Goal: Check status: Verify the current state of an ongoing process or item

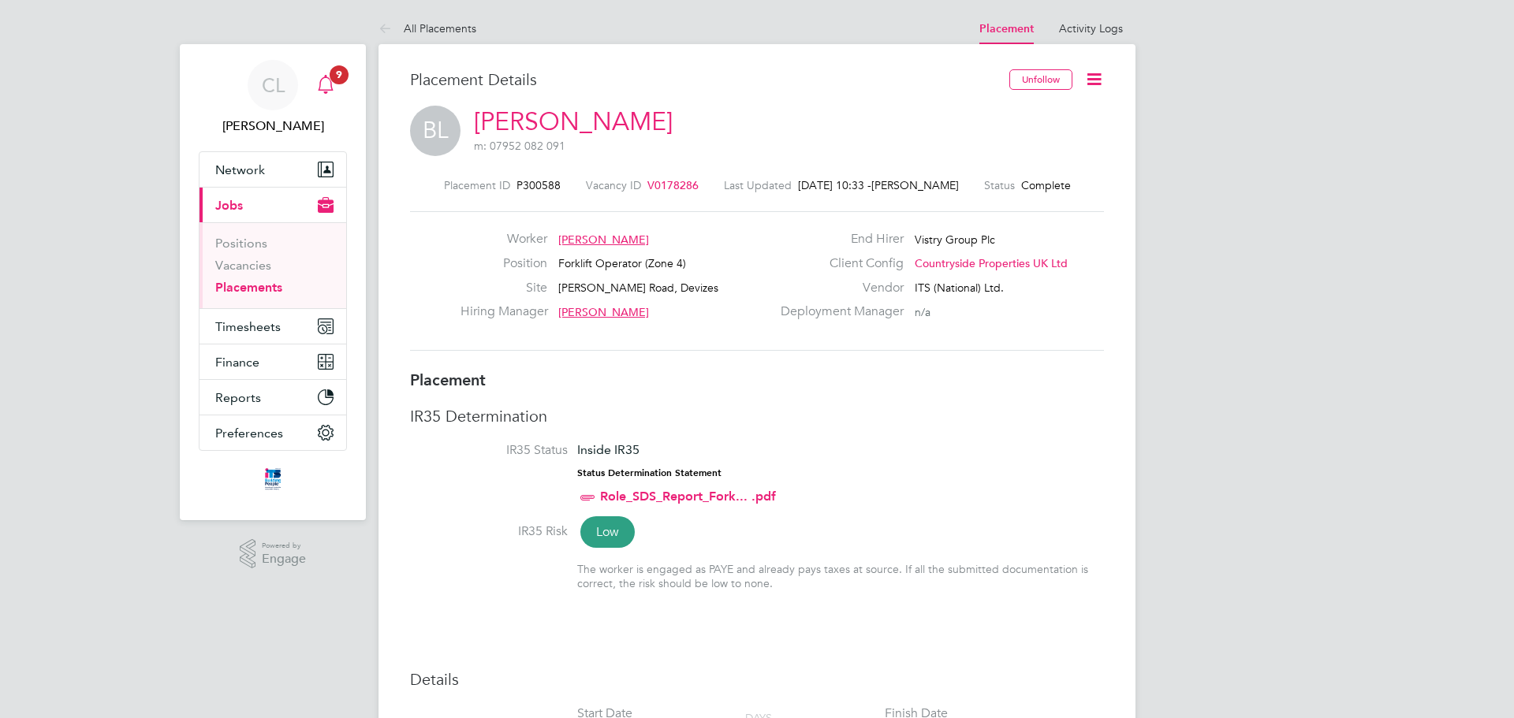
click at [316, 87] on icon "Main navigation" at bounding box center [325, 84] width 19 height 19
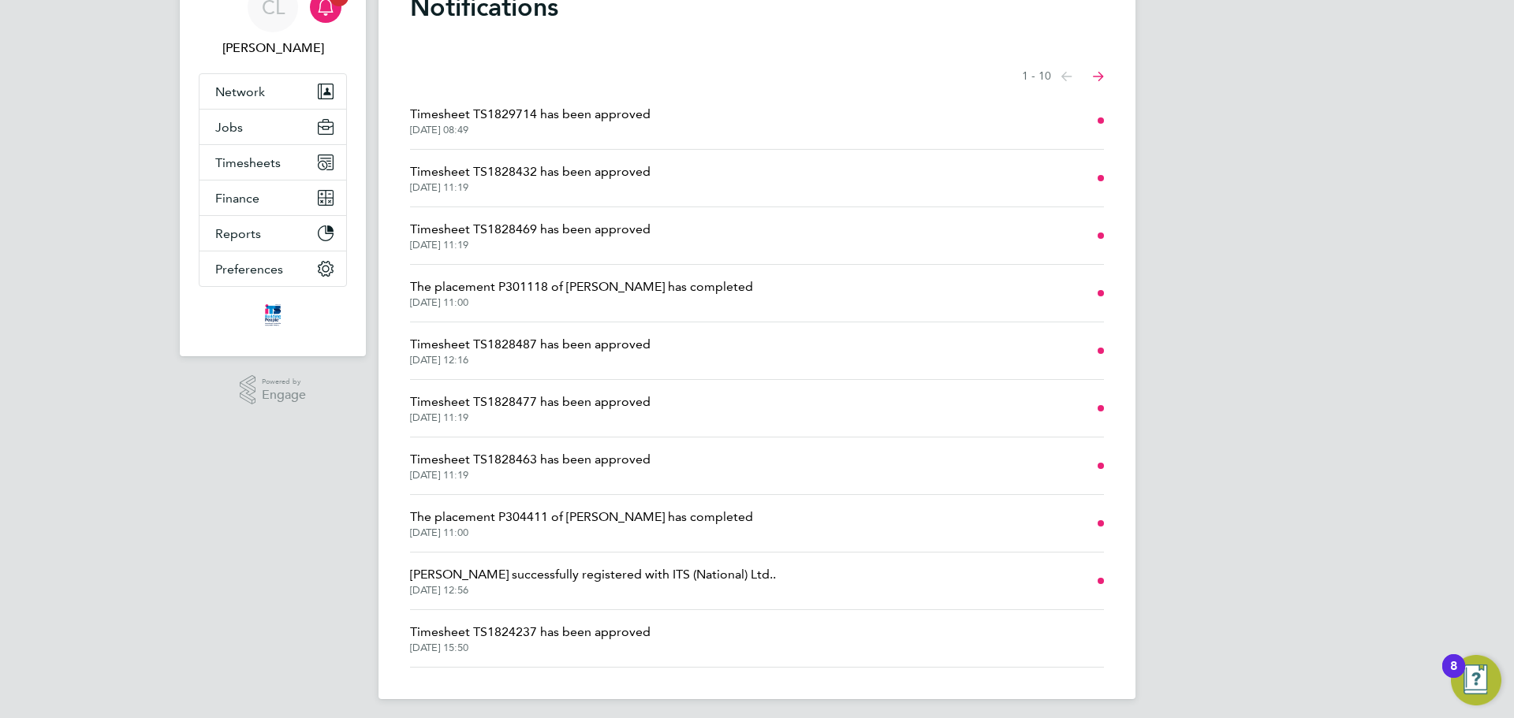
scroll to position [84, 0]
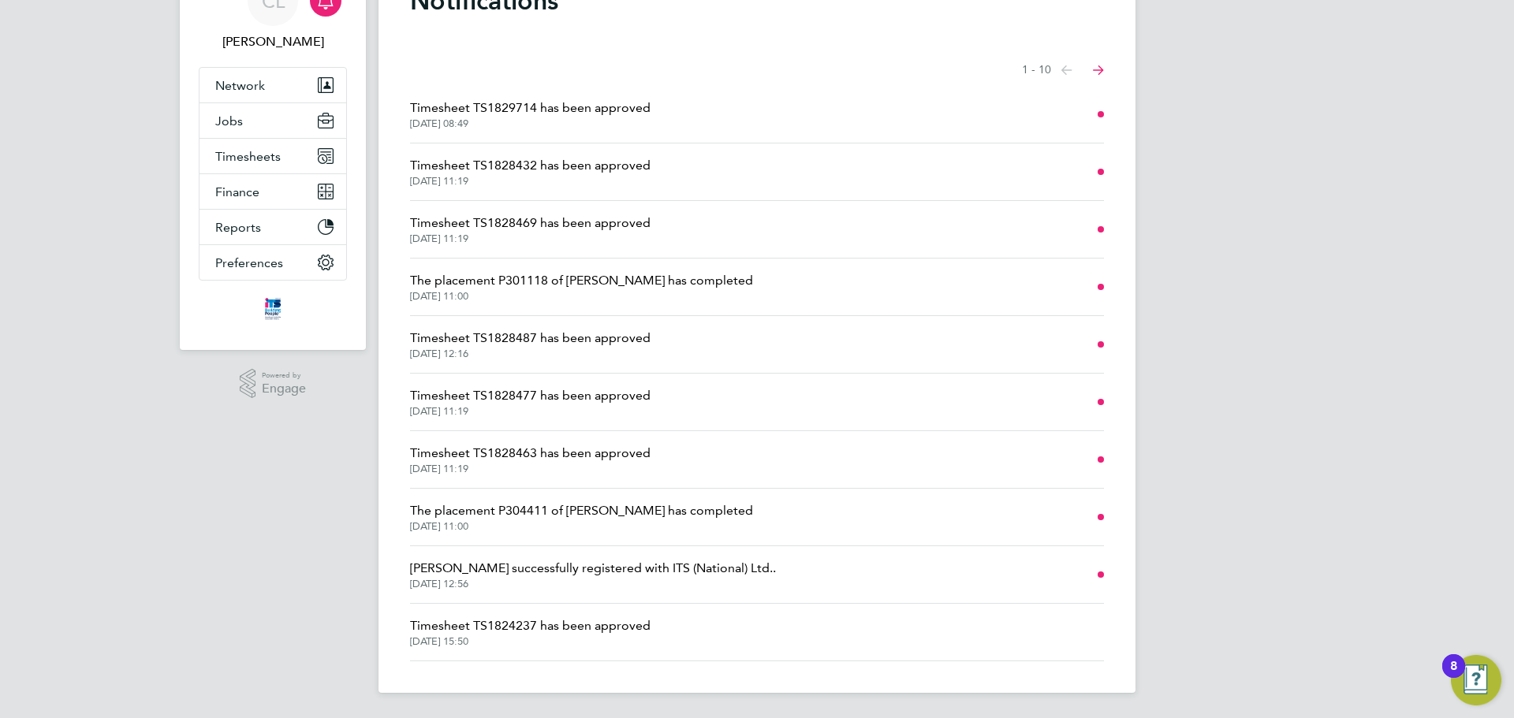
click at [628, 274] on span "The placement P301118 of [PERSON_NAME] has completed" at bounding box center [581, 280] width 343 height 19
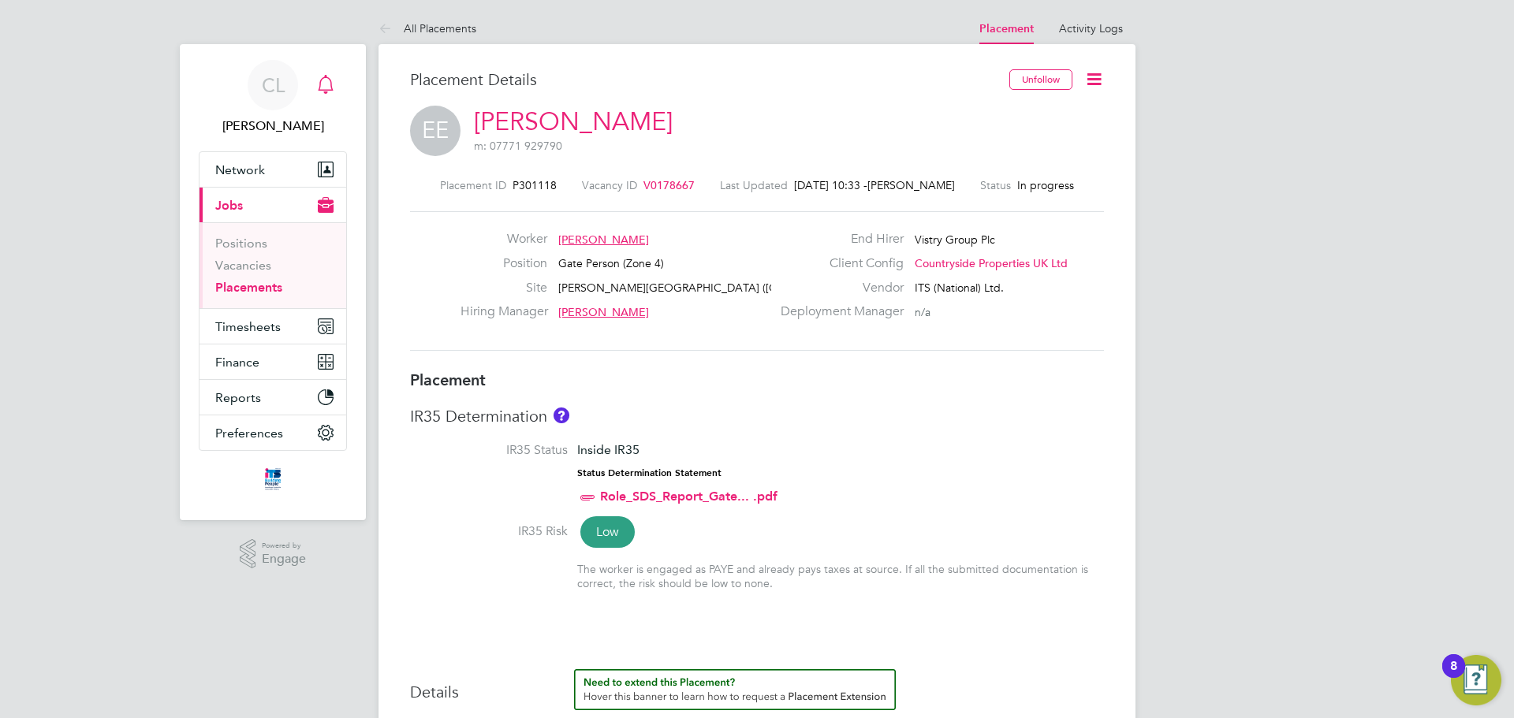
click at [339, 84] on div "Main navigation" at bounding box center [326, 85] width 32 height 32
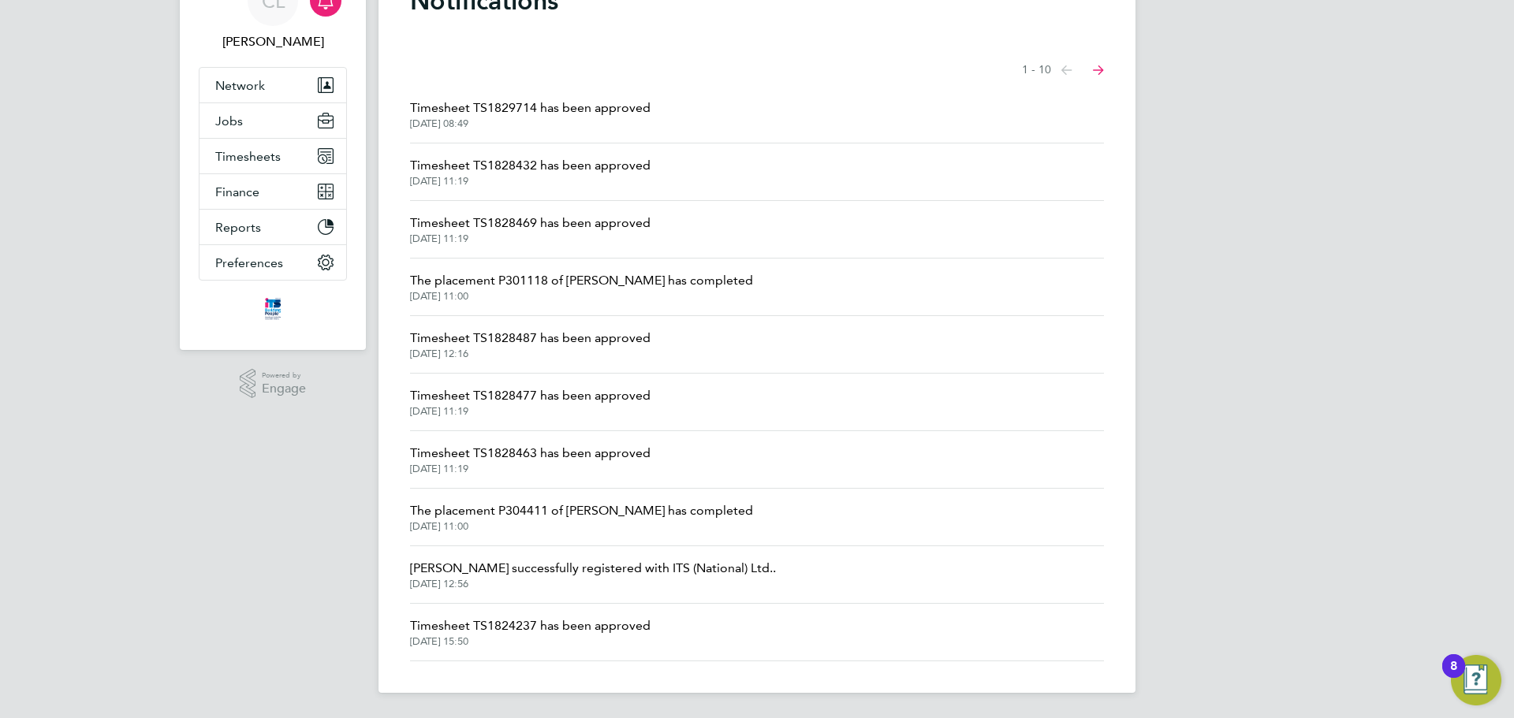
click at [661, 512] on span "The placement P304411 of [PERSON_NAME] has completed" at bounding box center [581, 510] width 343 height 19
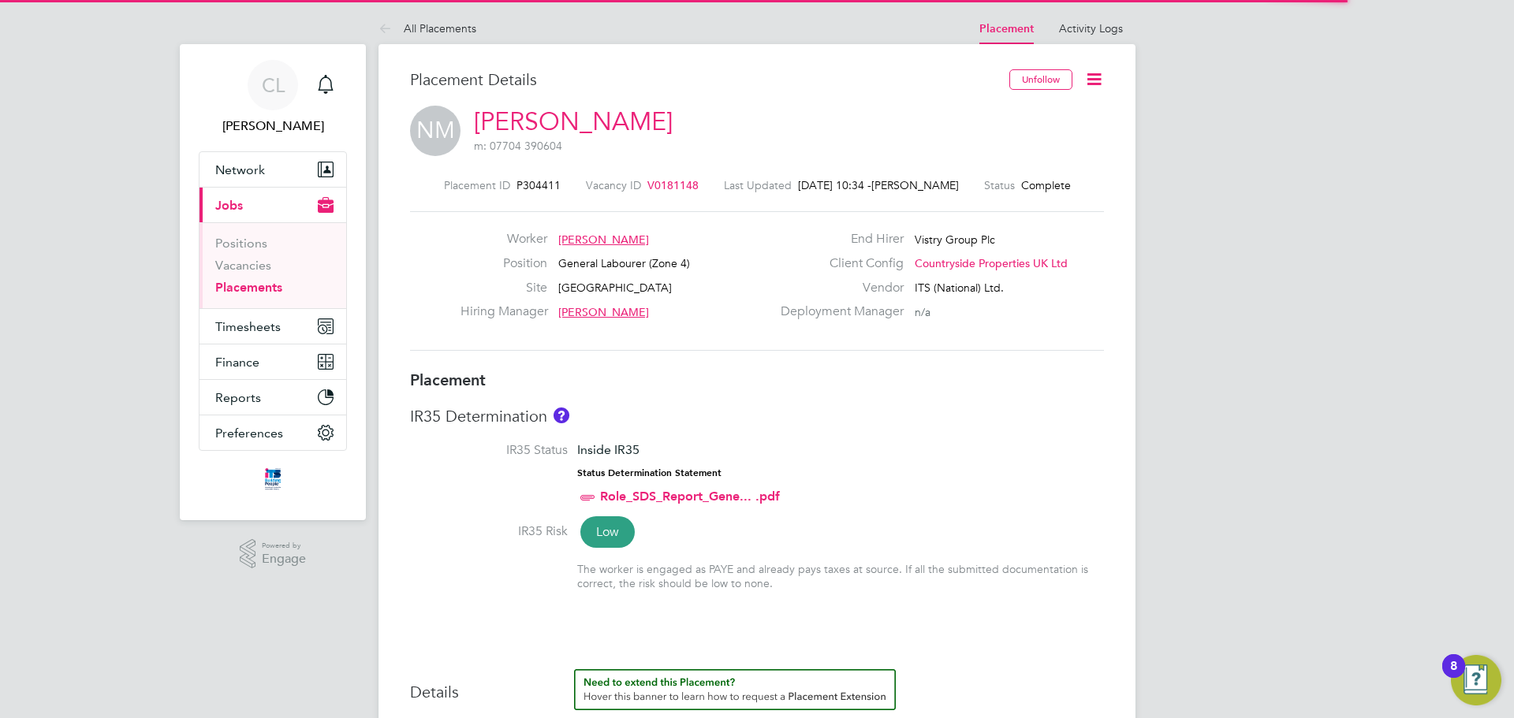
click at [389, 37] on icon at bounding box center [388, 30] width 20 height 20
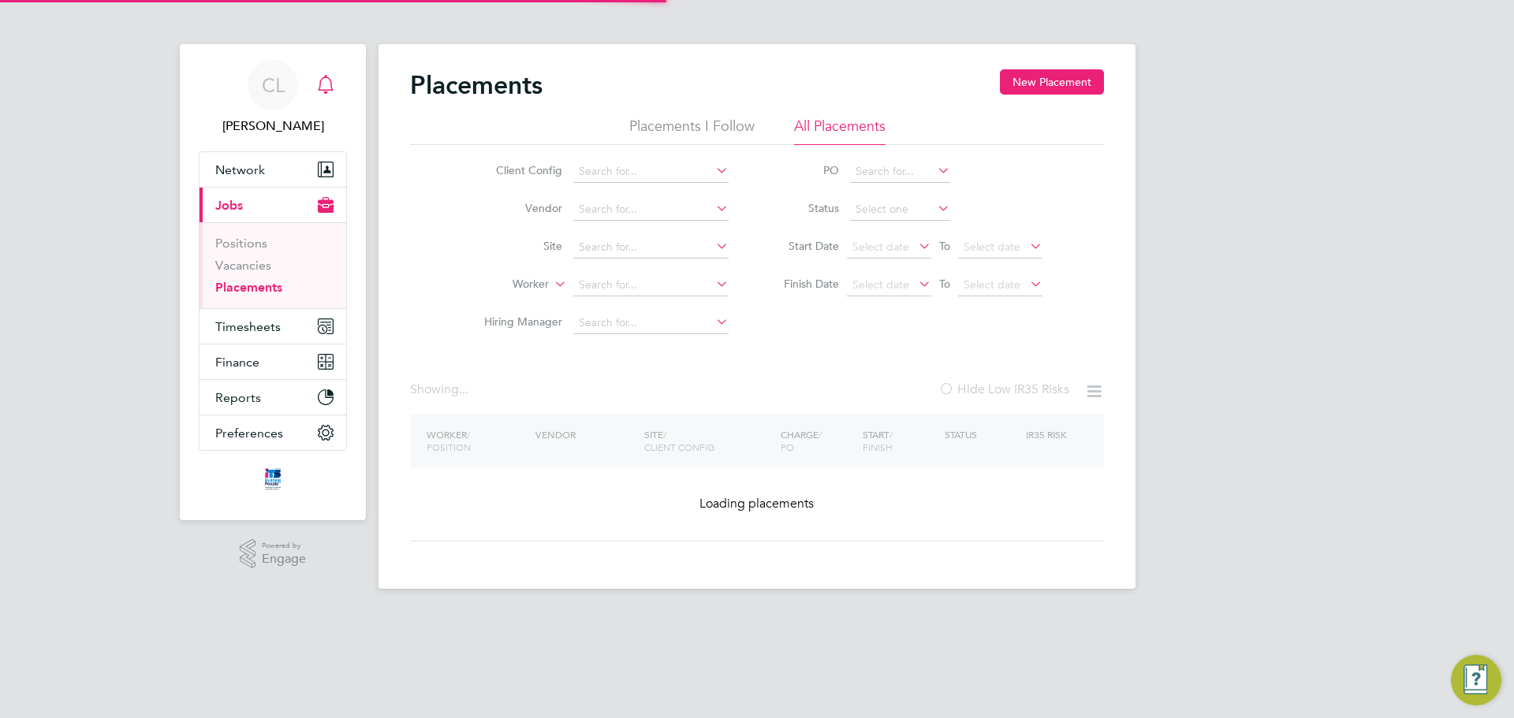
click at [327, 81] on icon "Main navigation" at bounding box center [325, 84] width 19 height 19
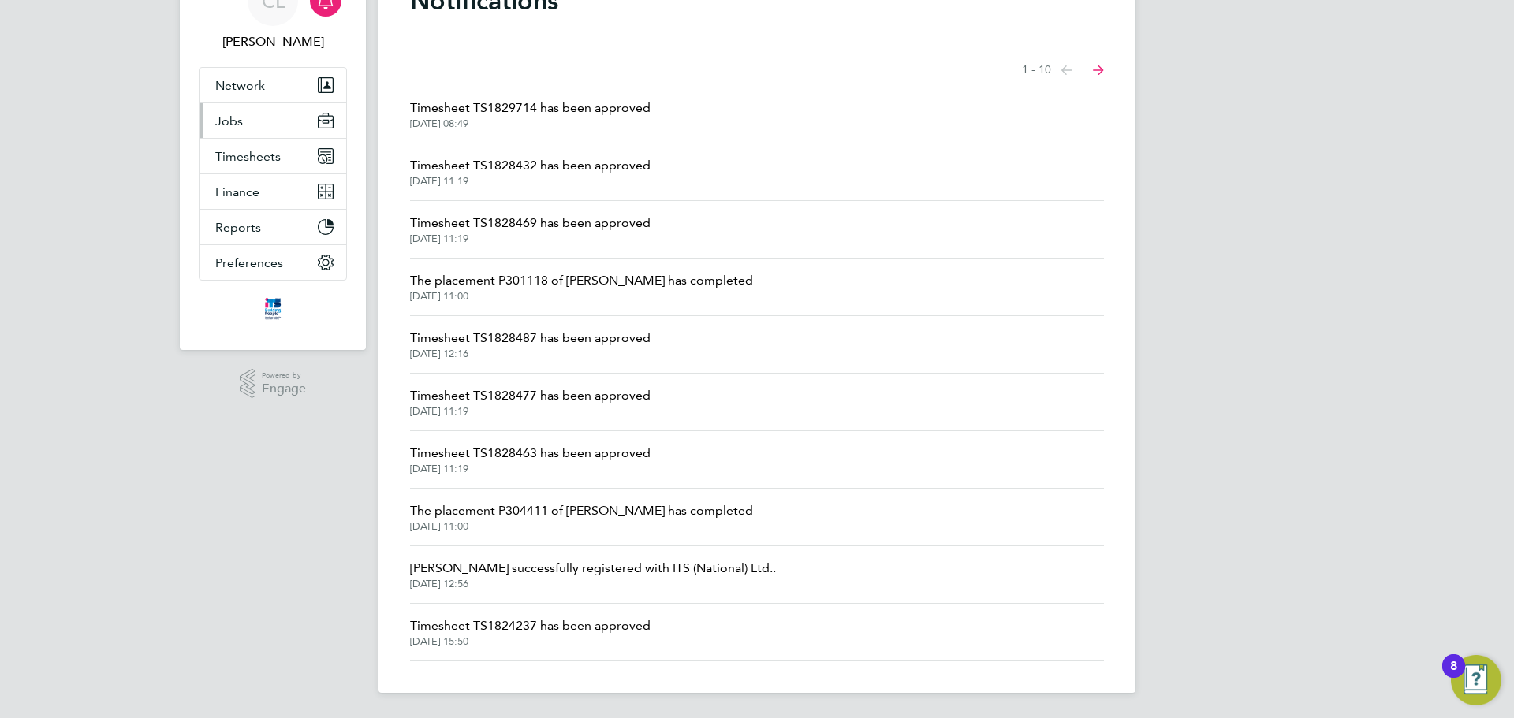
click at [269, 125] on button "Jobs" at bounding box center [272, 120] width 147 height 35
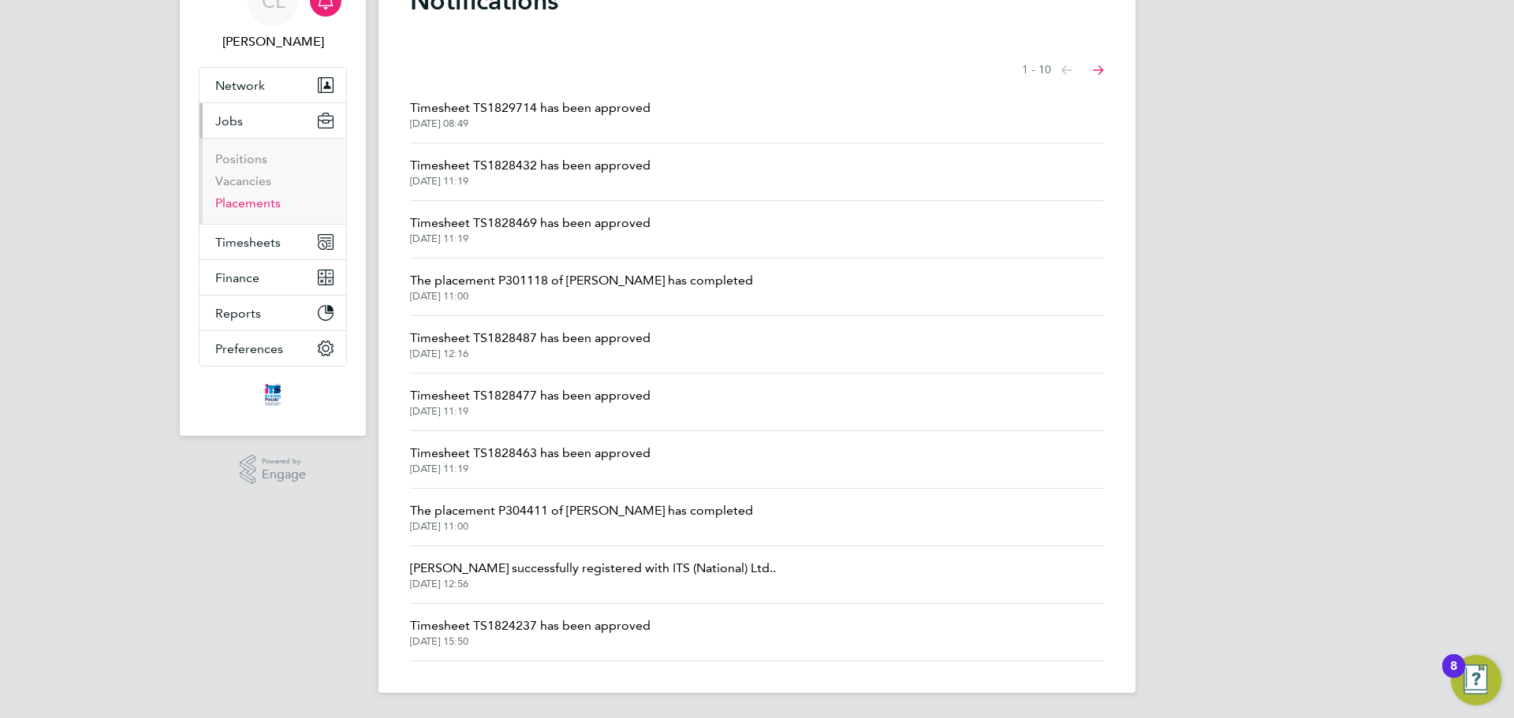
click at [266, 199] on link "Placements" at bounding box center [247, 203] width 65 height 15
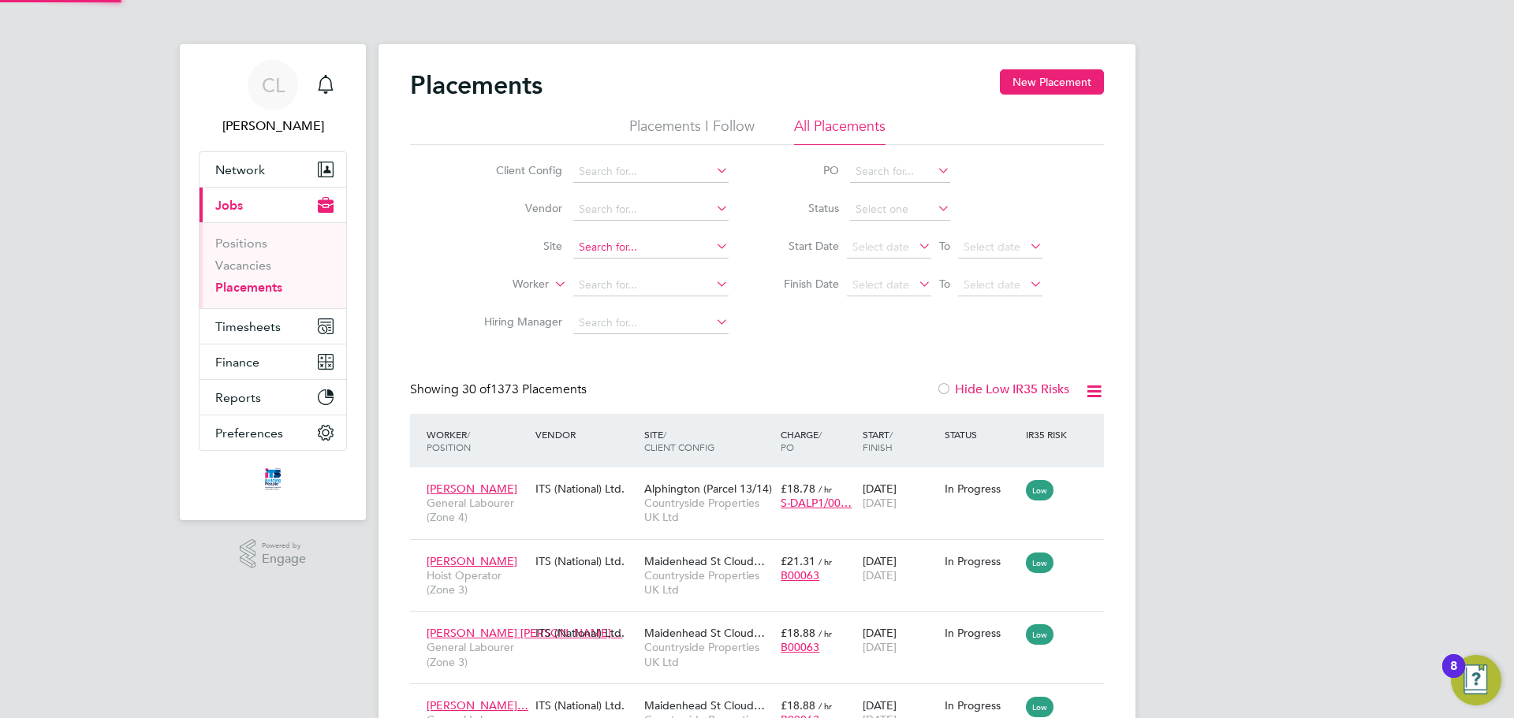
click at [630, 242] on input at bounding box center [650, 247] width 155 height 22
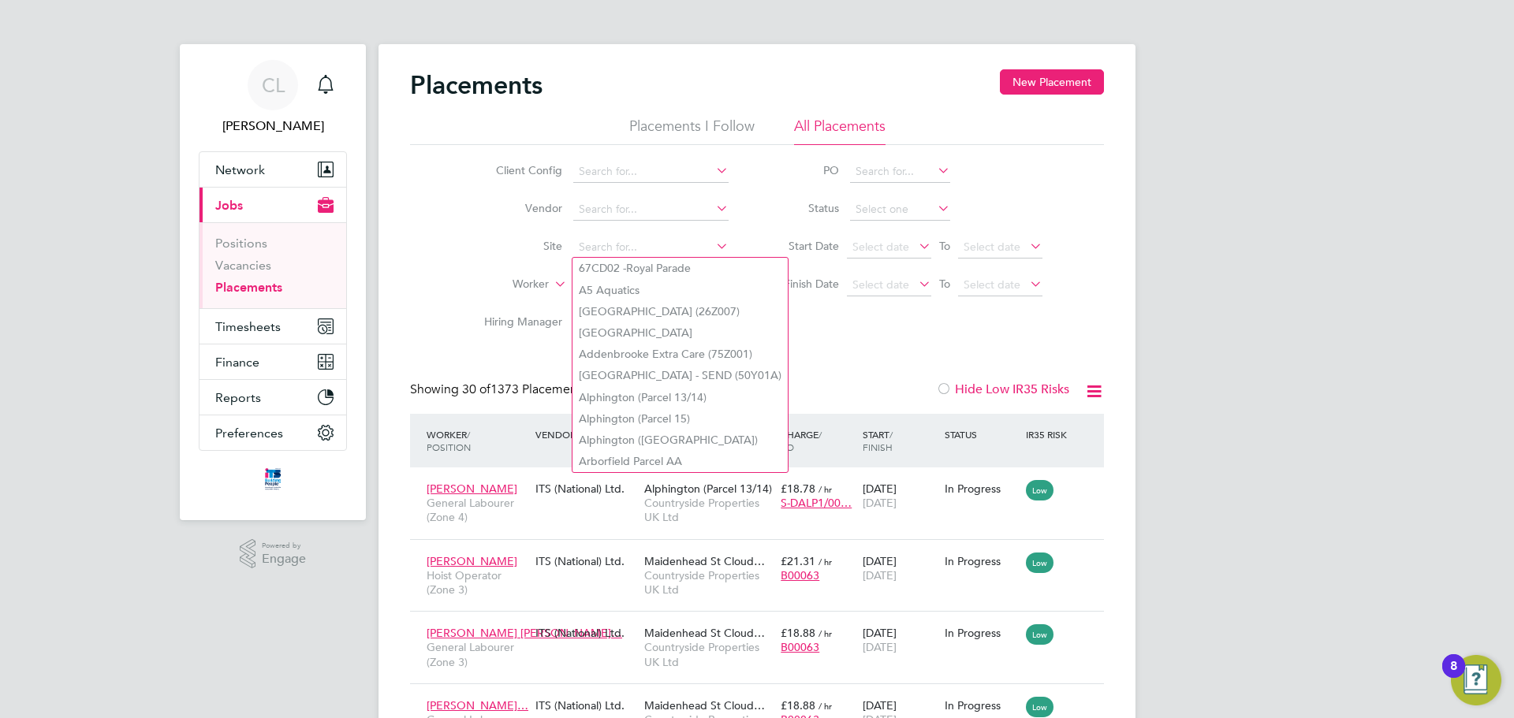
click at [533, 277] on label "Worker" at bounding box center [503, 285] width 91 height 16
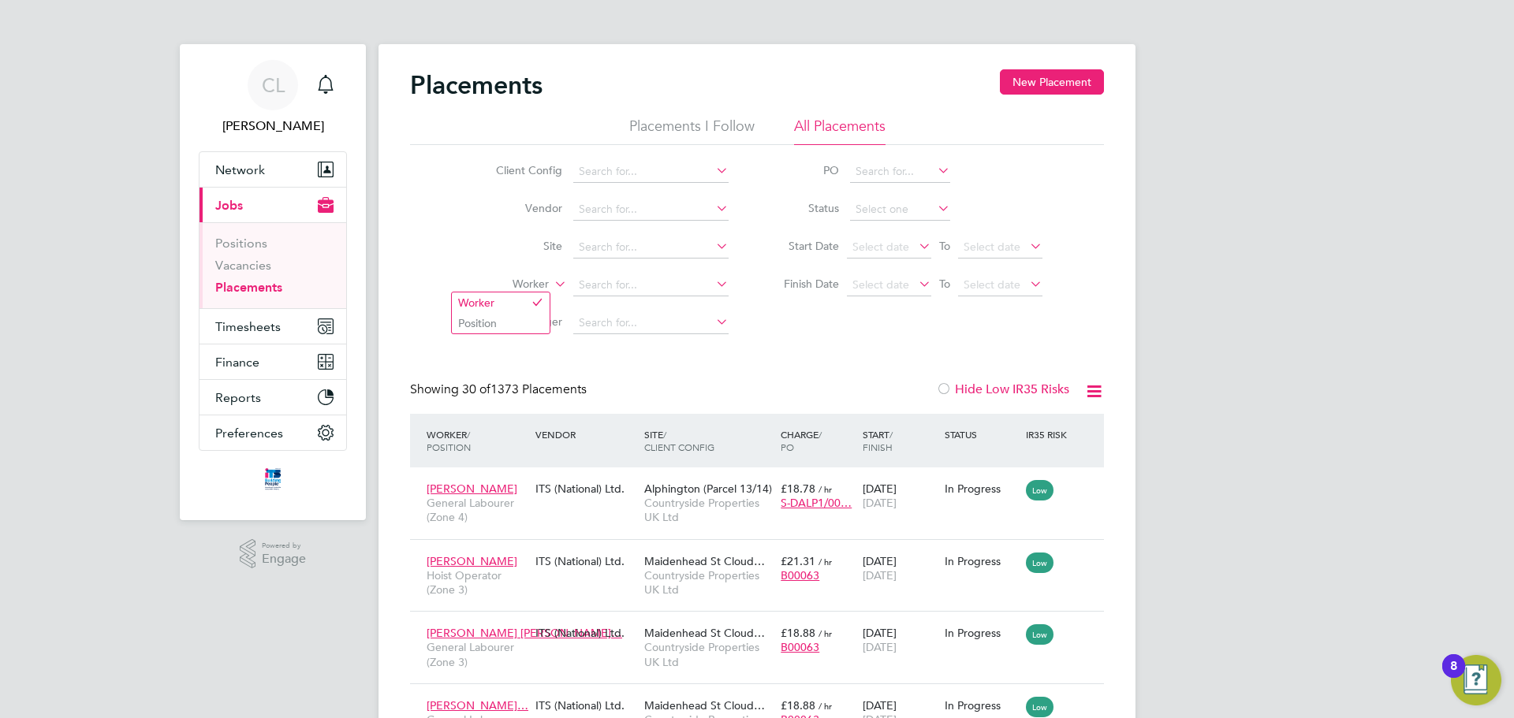
click at [590, 281] on input at bounding box center [650, 285] width 155 height 22
click at [661, 299] on li "[PERSON_NAME] rrett" at bounding box center [650, 306] width 157 height 21
type input "[PERSON_NAME]"
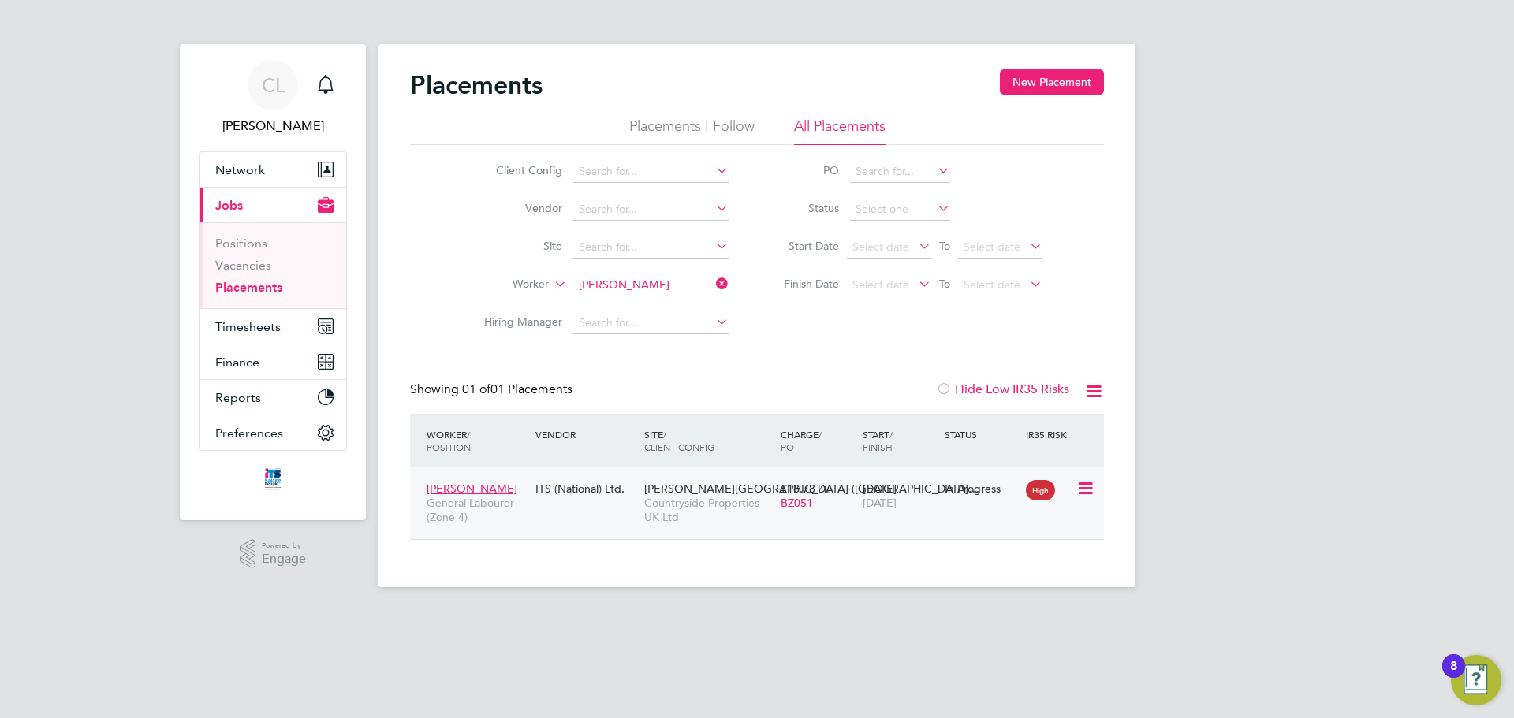
click at [866, 498] on span "[DATE]" at bounding box center [879, 503] width 34 height 14
